Goal: Information Seeking & Learning: Find specific fact

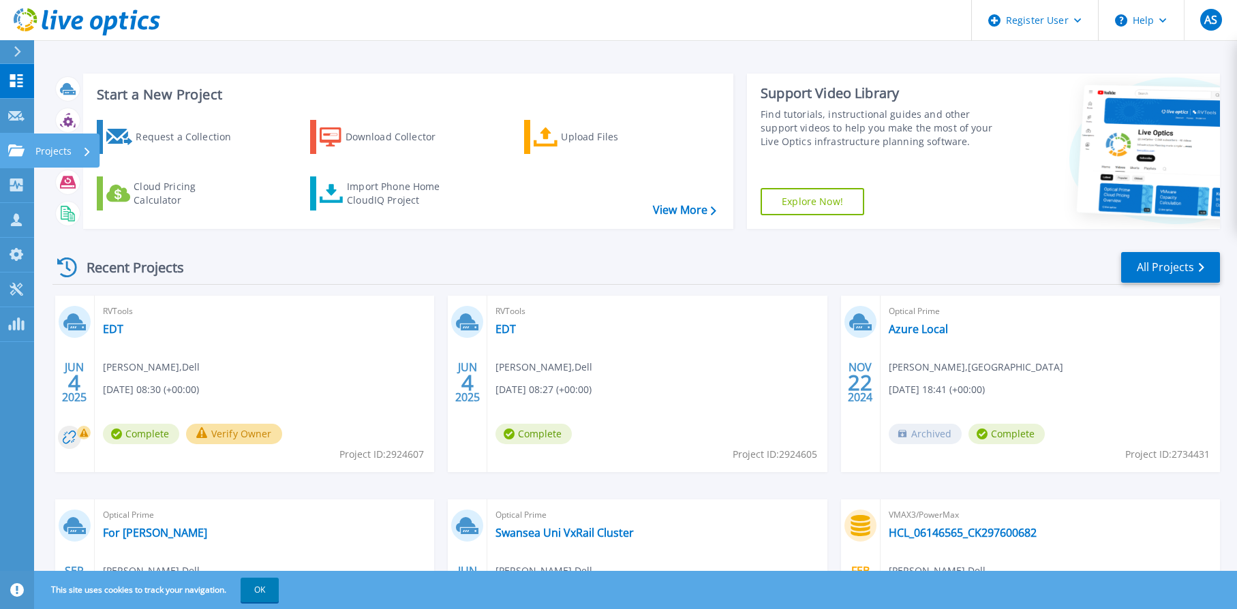
click at [42, 141] on p "Projects" at bounding box center [53, 151] width 36 height 35
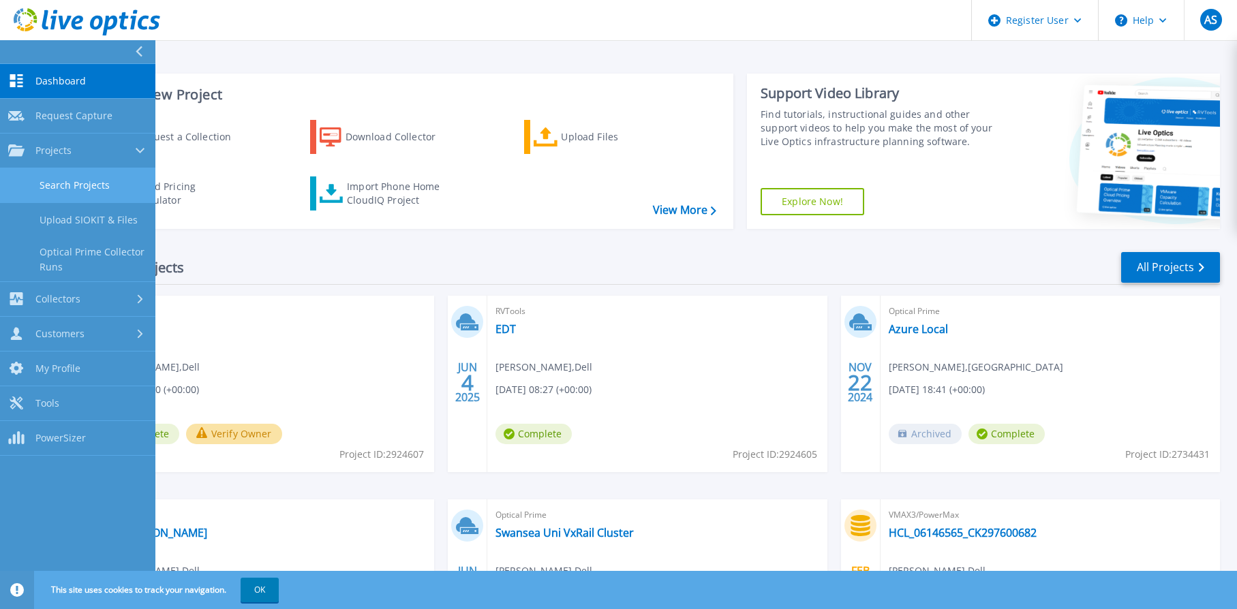
click at [100, 189] on link "Search Projects" at bounding box center [77, 185] width 155 height 35
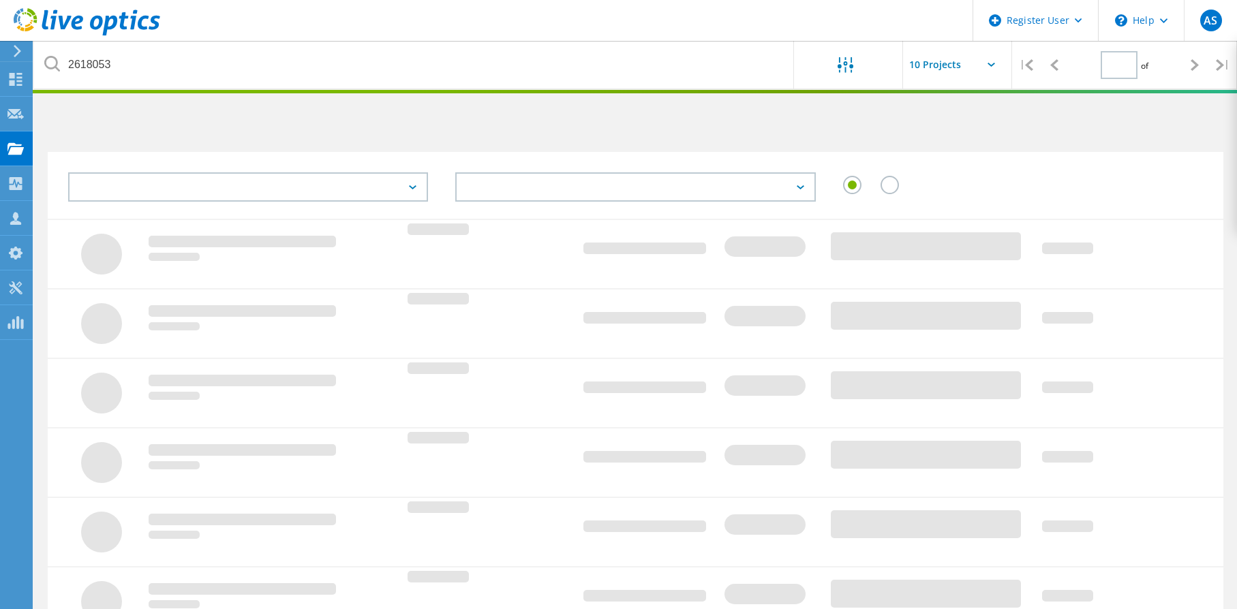
type input "1"
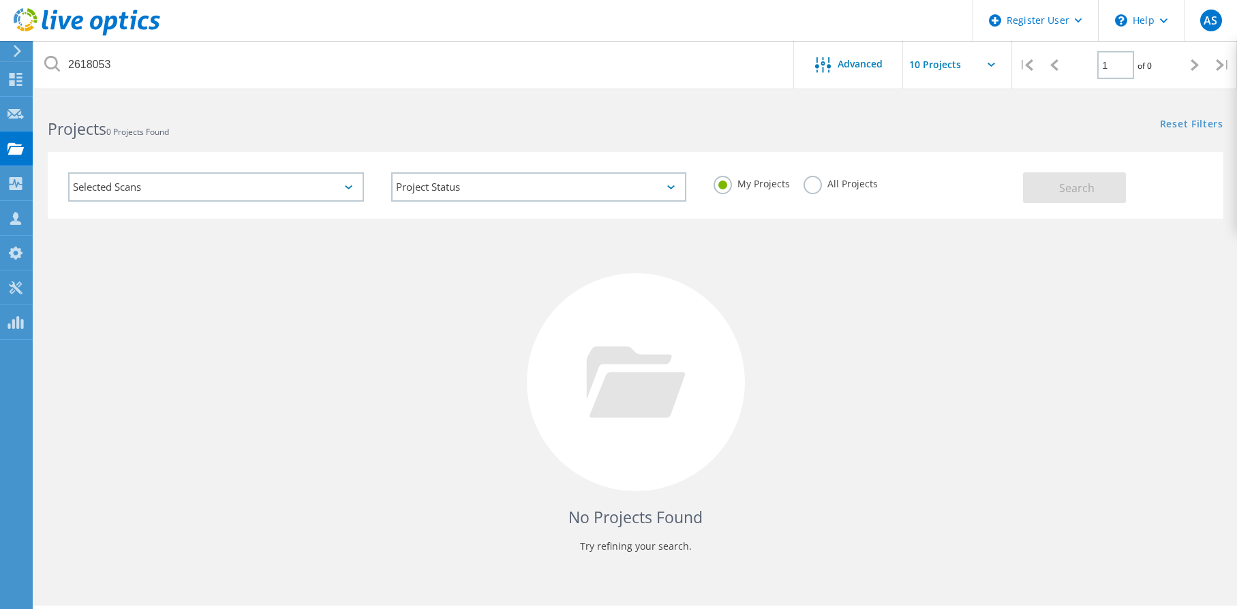
click at [806, 183] on label "All Projects" at bounding box center [841, 182] width 74 height 13
click at [0, 0] on input "All Projects" at bounding box center [0, 0] width 0 height 0
click at [1047, 187] on button "Search" at bounding box center [1074, 187] width 103 height 31
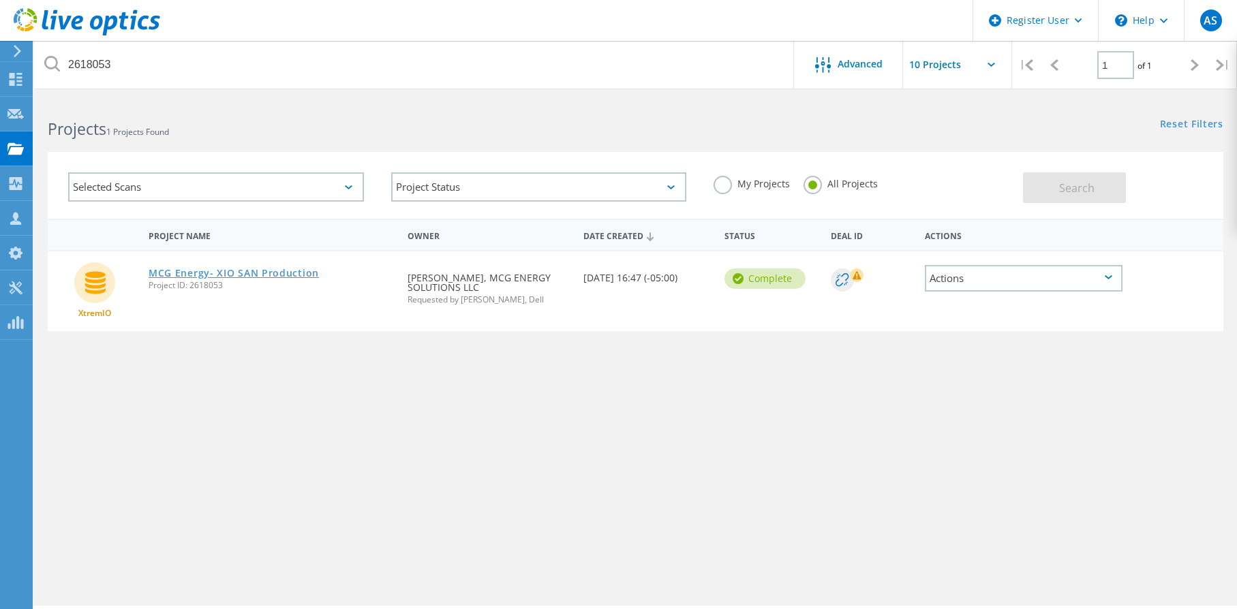
click at [267, 273] on link "MCG Energy- XIO SAN Production" at bounding box center [234, 274] width 170 height 10
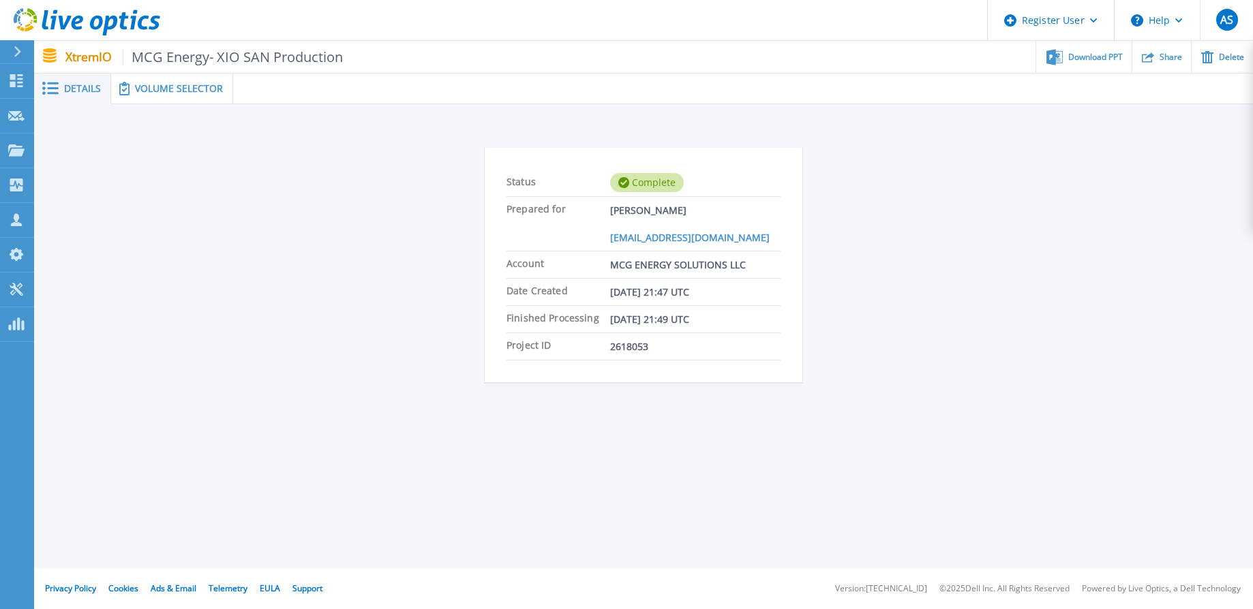
click at [159, 76] on div "Volume Selector" at bounding box center [172, 89] width 122 height 31
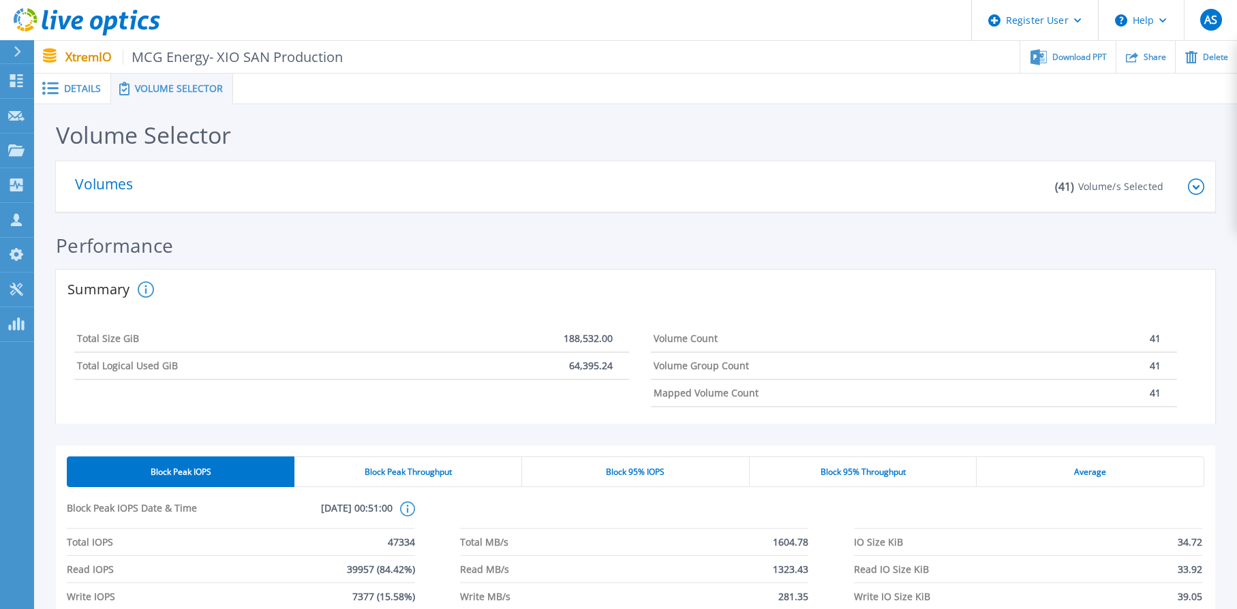
click at [1198, 185] on icon at bounding box center [1196, 187] width 16 height 16
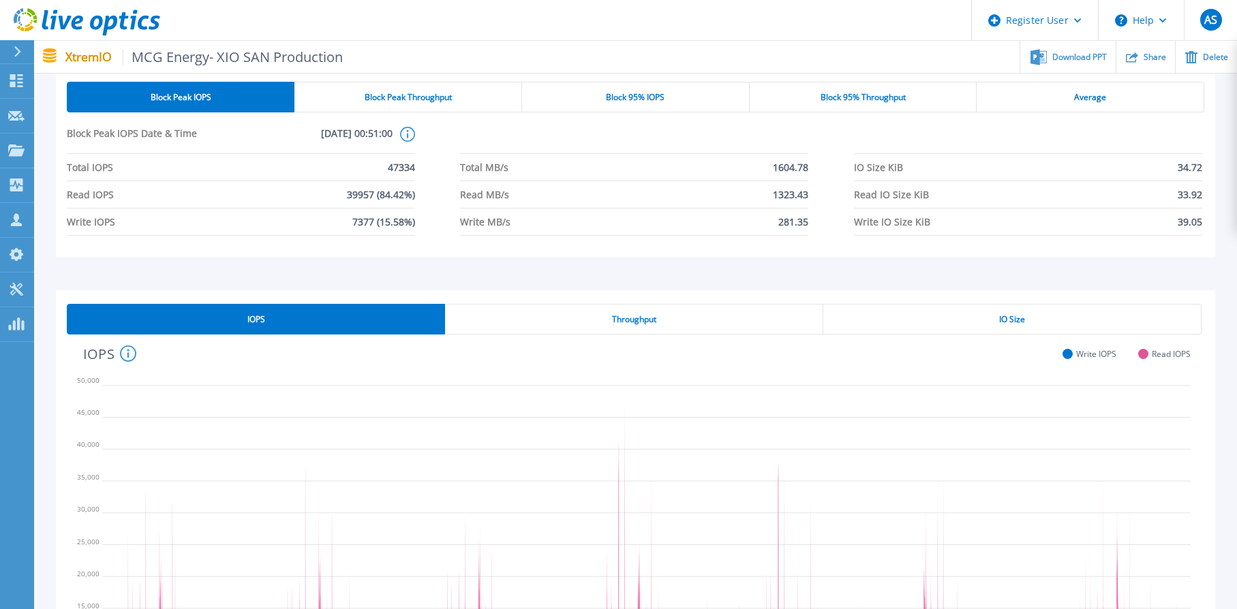
scroll to position [341, 0]
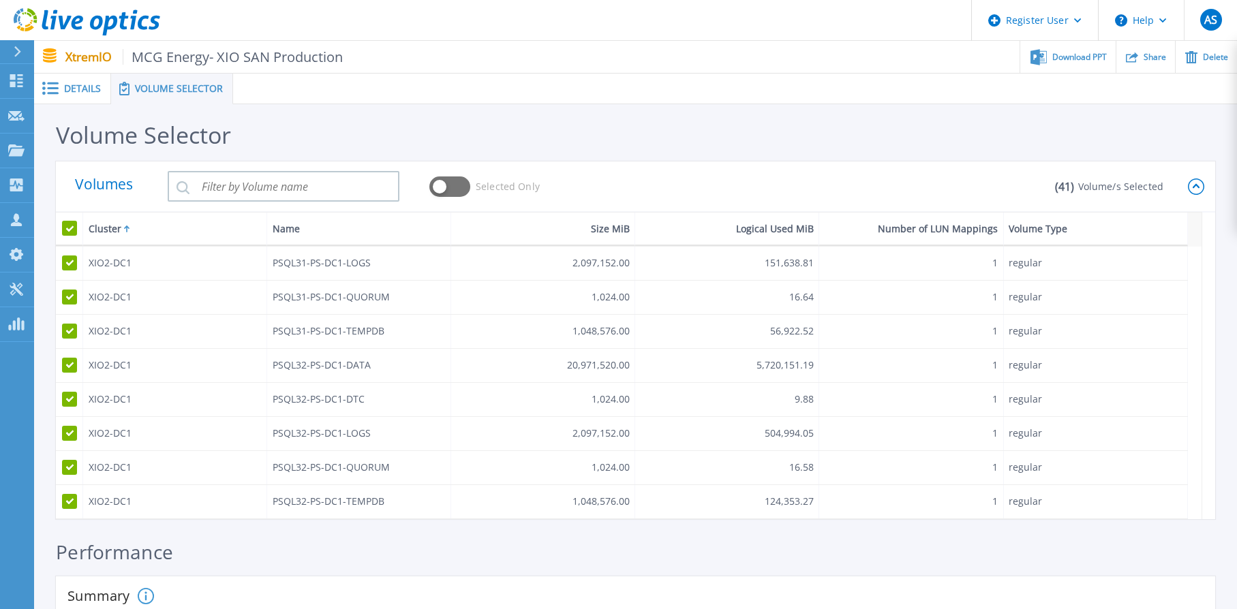
click at [48, 97] on div "Details" at bounding box center [72, 89] width 77 height 31
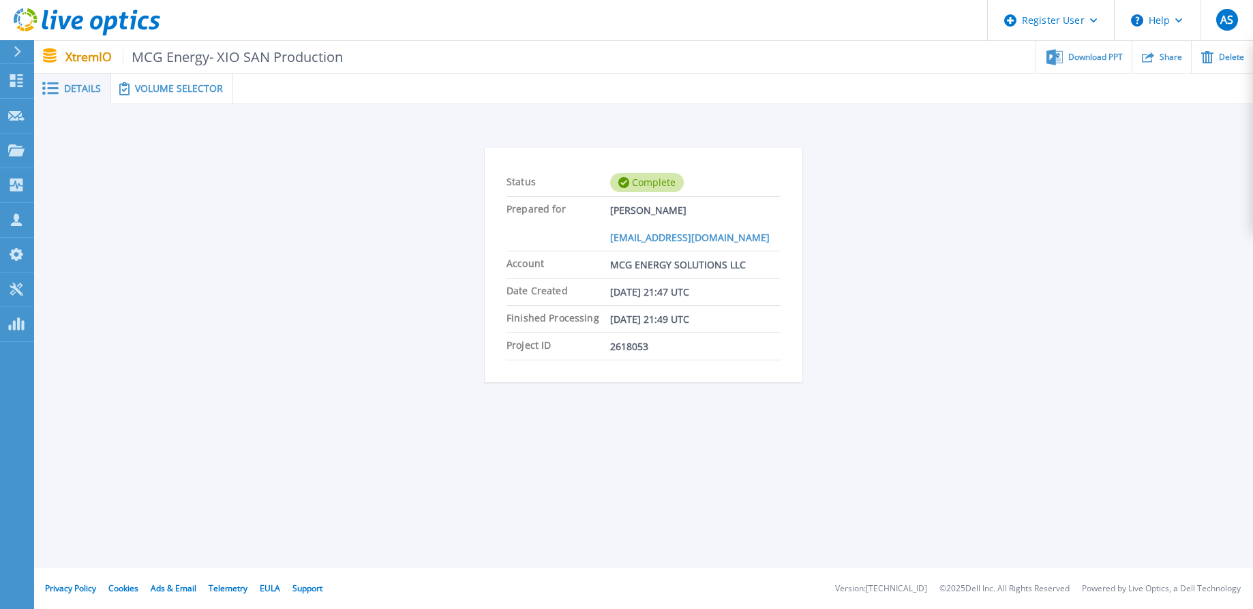
click at [149, 93] on span "Volume Selector" at bounding box center [179, 89] width 88 height 10
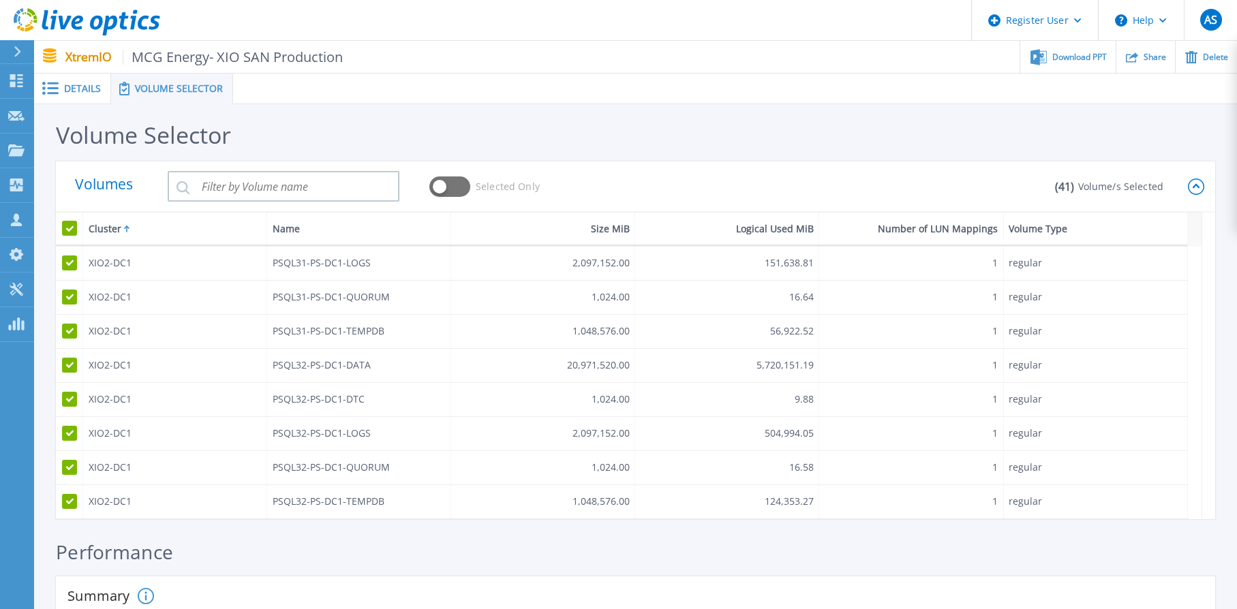
click at [1185, 187] on div "( 41 ) Volume/s Selected" at bounding box center [1114, 186] width 147 height 51
click at [1190, 186] on icon at bounding box center [1196, 187] width 16 height 16
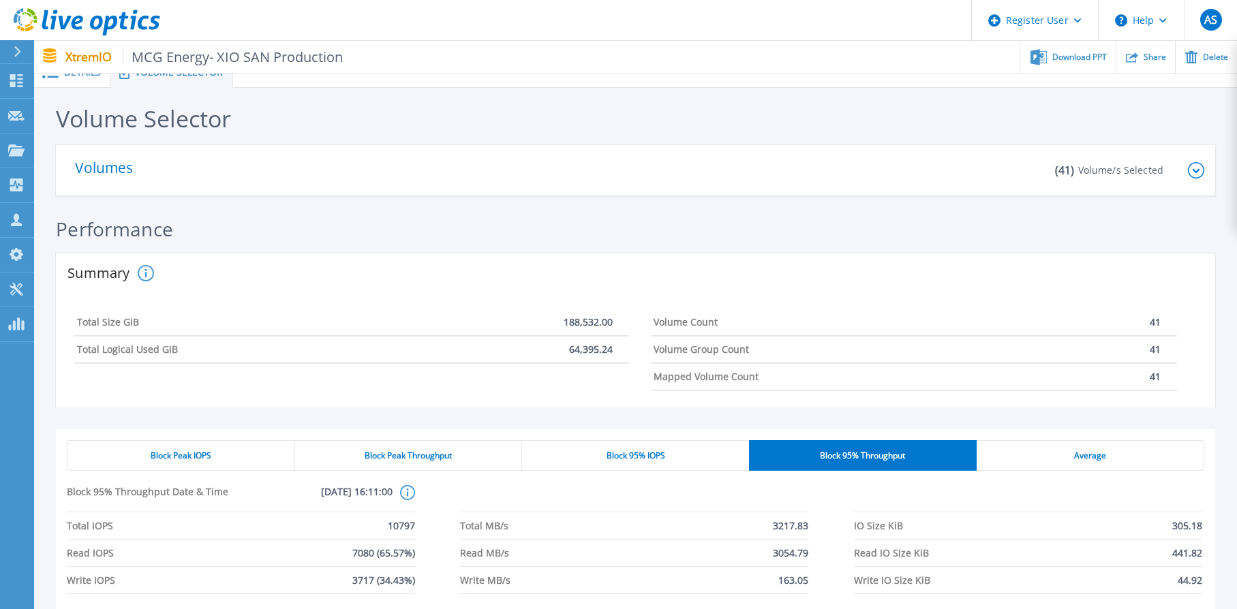
scroll to position [170, 0]
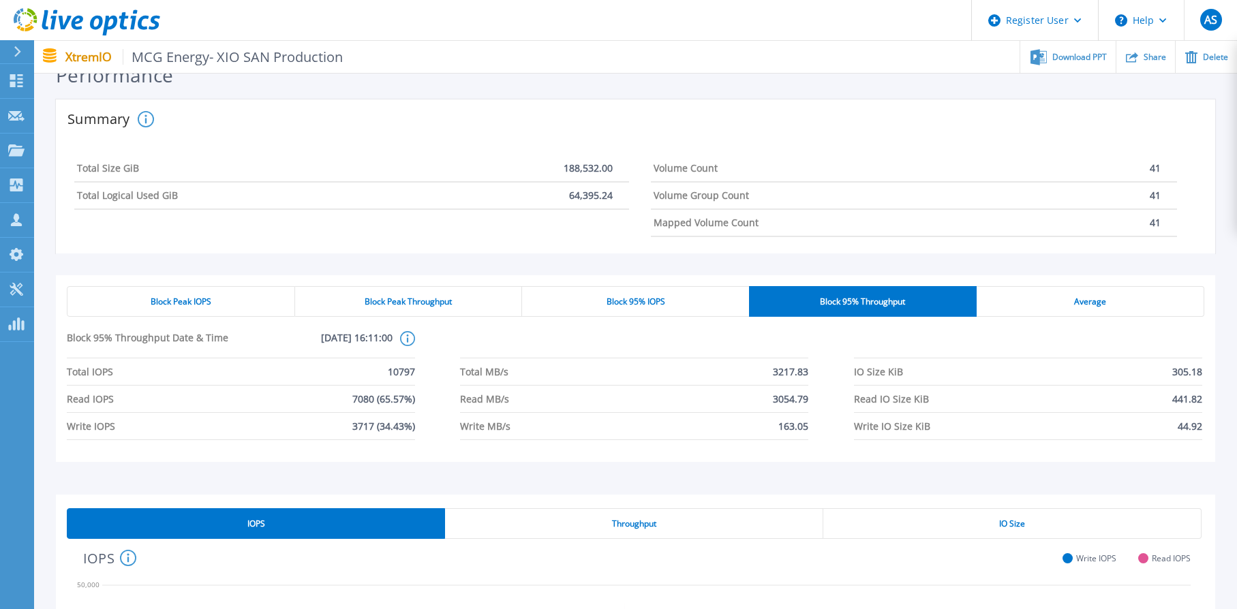
click at [230, 291] on div "Block Peak IOPS" at bounding box center [181, 301] width 228 height 31
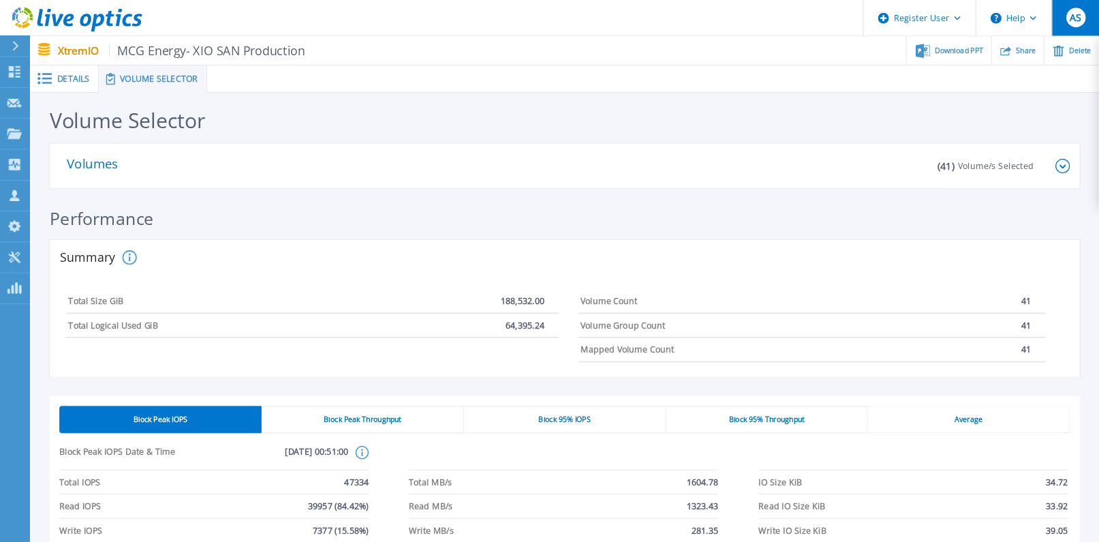
scroll to position [1124, 0]
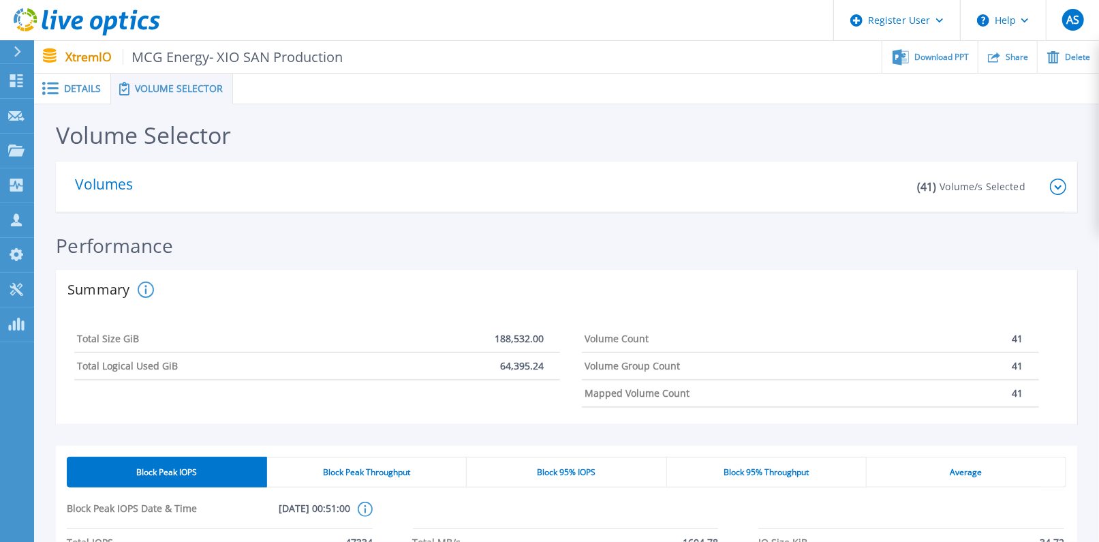
drag, startPoint x: 1186, startPoint y: 0, endPoint x: 603, endPoint y: 120, distance: 595.0
click at [603, 120] on div "Volume Selector" at bounding box center [567, 138] width 1022 height 46
click at [964, 465] on div "Average" at bounding box center [967, 472] width 200 height 31
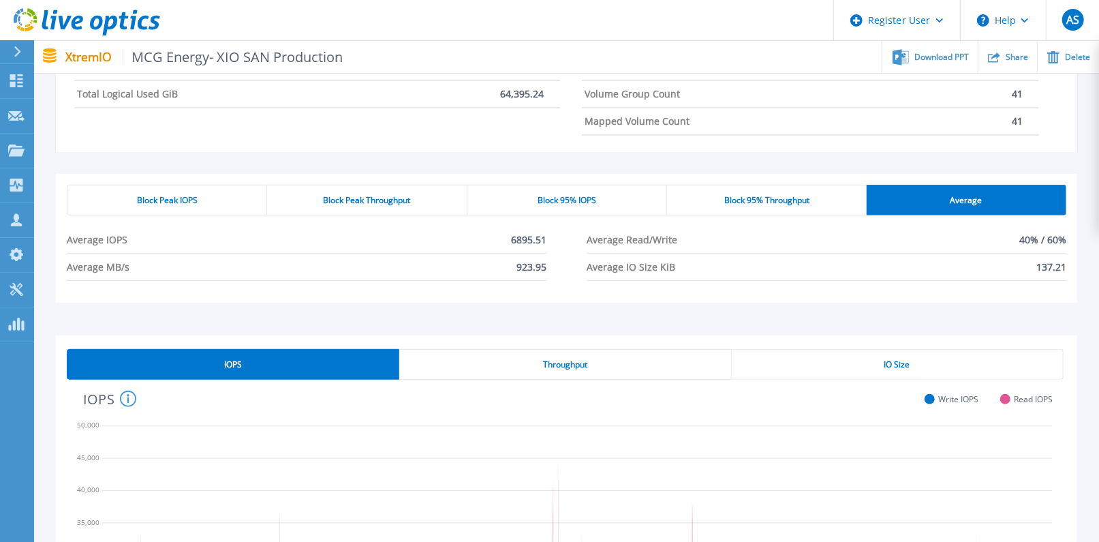
scroll to position [125, 0]
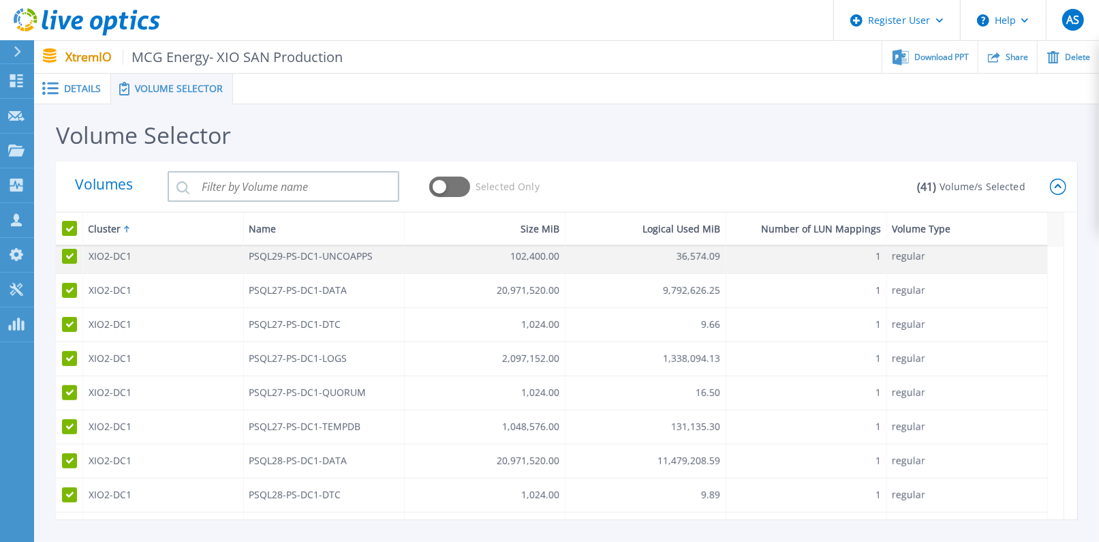
drag, startPoint x: 170, startPoint y: 258, endPoint x: 149, endPoint y: 258, distance: 21.8
click at [149, 258] on div "XIO2-DC1" at bounding box center [163, 256] width 161 height 33
drag, startPoint x: 232, startPoint y: 257, endPoint x: 412, endPoint y: 267, distance: 180.9
click at [412, 267] on div "XIO2-DC1 PSQL29-PS-DC1-UNCOAPPS 102,400.00 36,574.09 1 regular" at bounding box center [552, 257] width 992 height 34
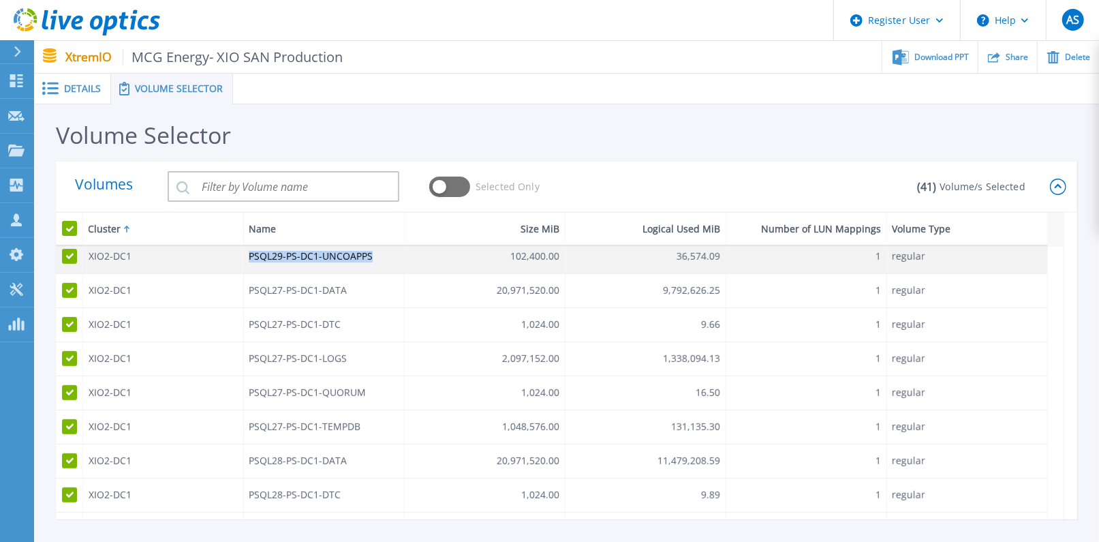
drag, startPoint x: 412, startPoint y: 267, endPoint x: 343, endPoint y: 258, distance: 70.1
copy div "PSQL29-PS-DC1-UNCOAPPS"
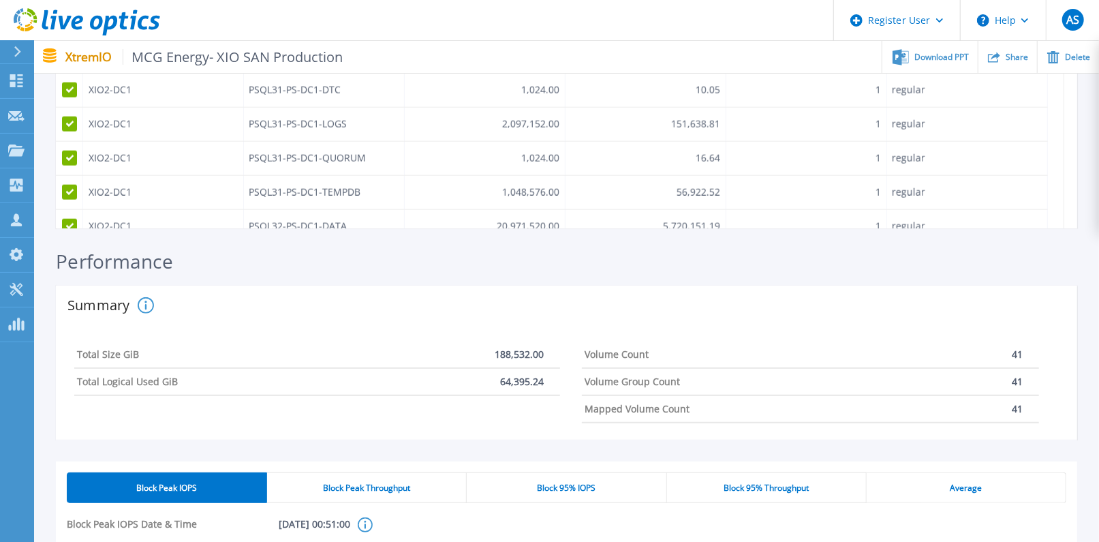
scroll to position [303, 0]
